Goal: Task Accomplishment & Management: Use online tool/utility

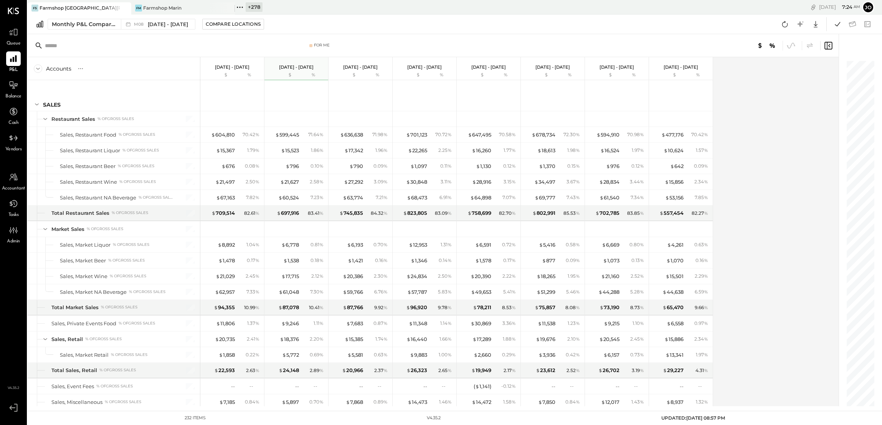
scroll to position [2991, 0]
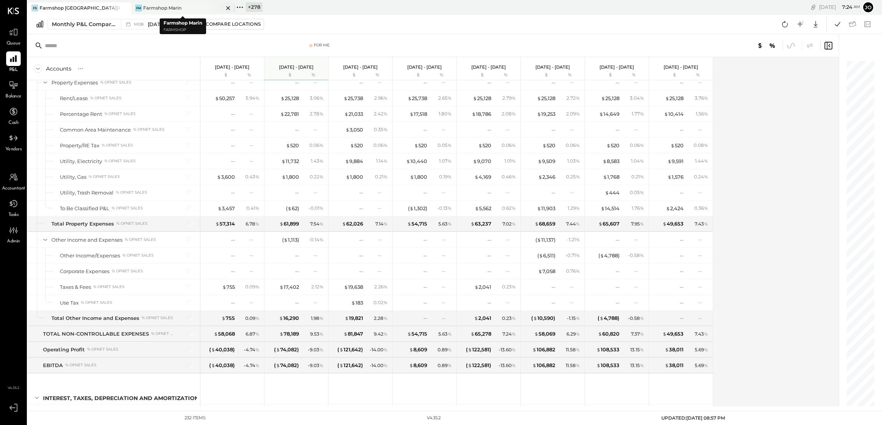
click at [226, 7] on icon at bounding box center [228, 7] width 10 height 9
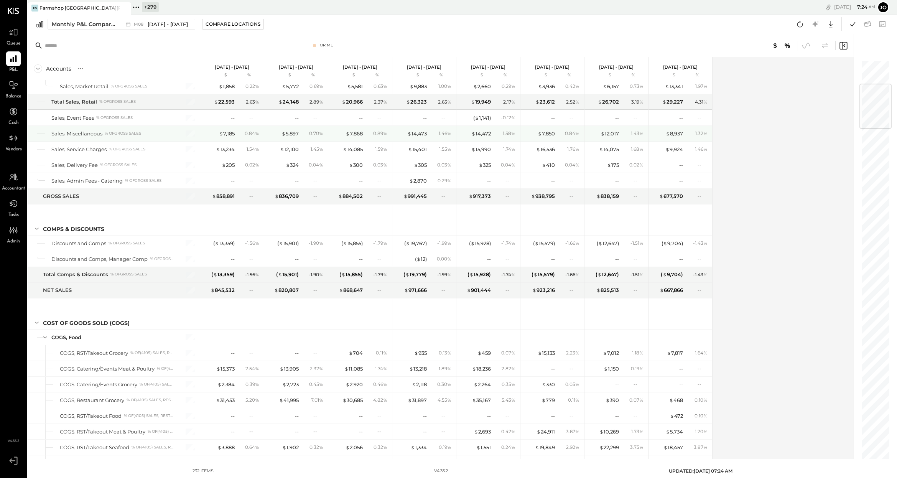
scroll to position [203, 0]
